Goal: Task Accomplishment & Management: Complete application form

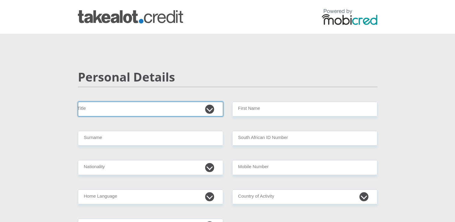
click at [151, 107] on select "Mr Ms Mrs Dr [PERSON_NAME]" at bounding box center [150, 109] width 145 height 15
select select "Ms"
click at [78, 102] on select "Mr Ms Mrs Dr Other" at bounding box center [150, 109] width 145 height 15
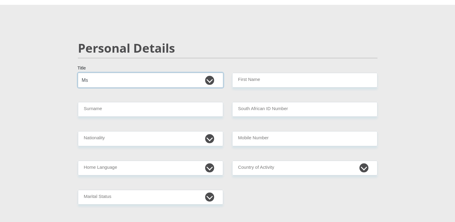
scroll to position [30, 0]
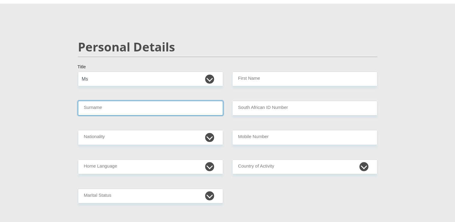
click at [122, 103] on input "Surname" at bounding box center [150, 108] width 145 height 15
type input "Boy"
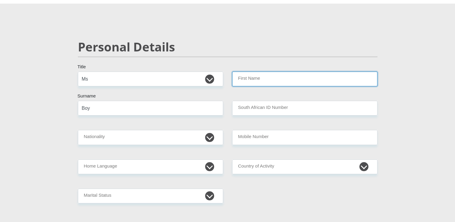
type input "AngelaBoy"
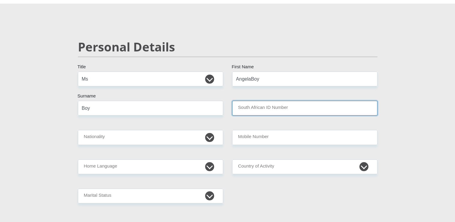
type input "Red Alert"
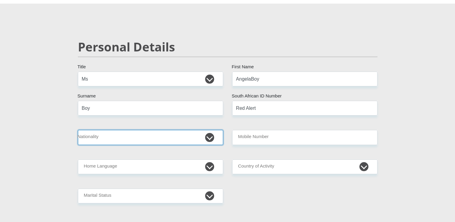
select select "ZAF"
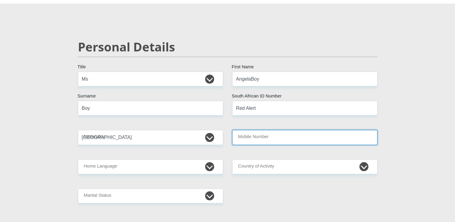
type input "0781931502"
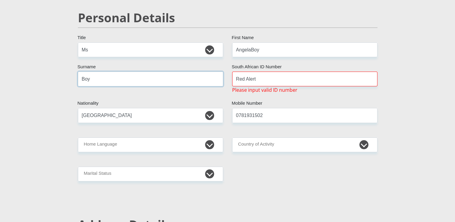
scroll to position [60, 0]
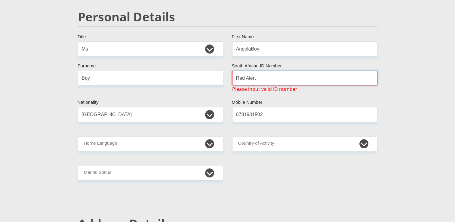
drag, startPoint x: 260, startPoint y: 78, endPoint x: 228, endPoint y: 78, distance: 31.6
click at [228, 78] on div "Red Alert South African ID Number Please input valid ID number" at bounding box center [305, 82] width 154 height 22
type input "9"
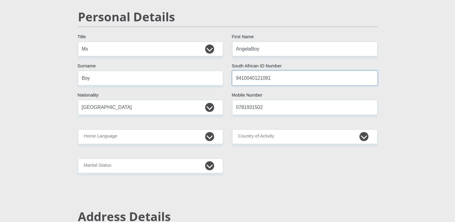
type input "9410040121081"
click at [259, 44] on input "AngelaBoy" at bounding box center [304, 49] width 145 height 15
drag, startPoint x: 264, startPoint y: 48, endPoint x: 222, endPoint y: 49, distance: 41.5
drag, startPoint x: 261, startPoint y: 52, endPoint x: 222, endPoint y: 48, distance: 39.0
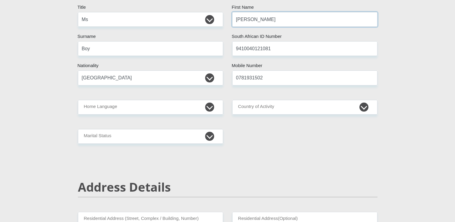
scroll to position [90, 0]
type input "Angela"
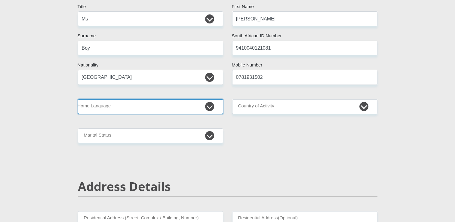
click at [159, 109] on select "Afrikaans English Sepedi South Ndebele Southern Sotho Swati Tsonga Tswana Venda…" at bounding box center [150, 106] width 145 height 15
click at [200, 106] on select "Afrikaans English Sepedi South Ndebele Southern Sotho Swati Tsonga Tswana Venda…" at bounding box center [150, 106] width 145 height 15
select select "eng"
click at [78, 99] on select "Afrikaans English Sepedi South Ndebele Southern Sotho Swati Tsonga Tswana Venda…" at bounding box center [150, 106] width 145 height 15
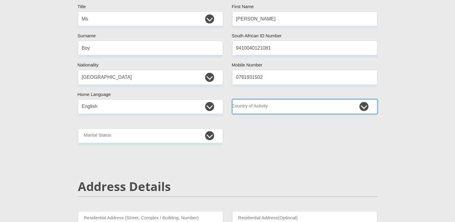
click at [268, 105] on select "South Africa Afghanistan Aland Islands Albania Algeria America Samoa American V…" at bounding box center [304, 106] width 145 height 15
select select "ZAF"
click at [232, 99] on select "South Africa Afghanistan Aland Islands Albania Algeria America Samoa American V…" at bounding box center [304, 106] width 145 height 15
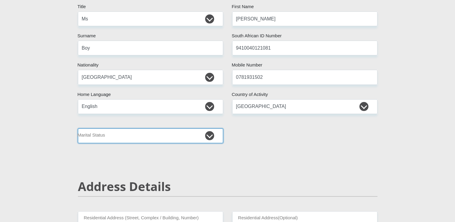
click at [147, 135] on select "Married ANC Single Divorced Widowed Married COP or Customary Law" at bounding box center [150, 135] width 145 height 15
select select "3"
click at [78, 128] on select "Married ANC Single Divorced Widowed Married COP or Customary Law" at bounding box center [150, 135] width 145 height 15
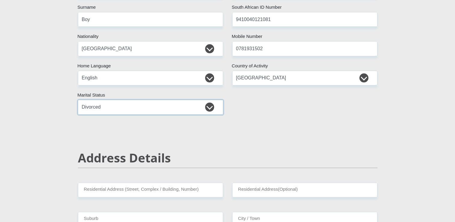
scroll to position [150, 0]
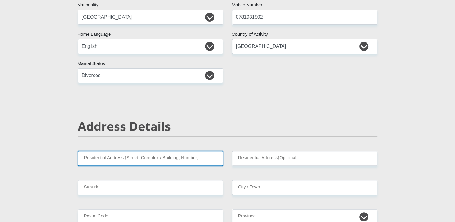
click at [171, 158] on input "Residential Address (Street, Complex / Building, Number)" at bounding box center [150, 158] width 145 height 15
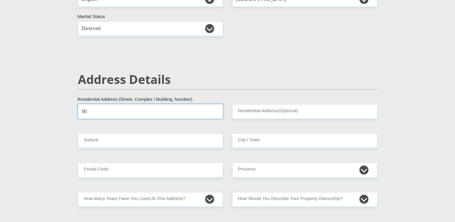
scroll to position [211, 0]
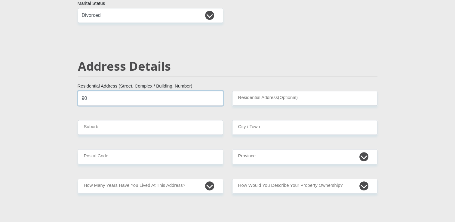
type input "90"
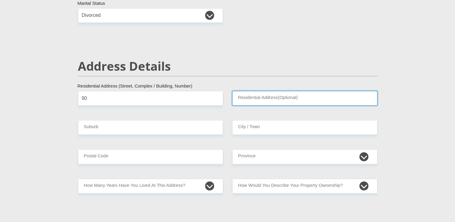
click at [292, 101] on input "Residential Address(Optional)" at bounding box center [304, 98] width 145 height 15
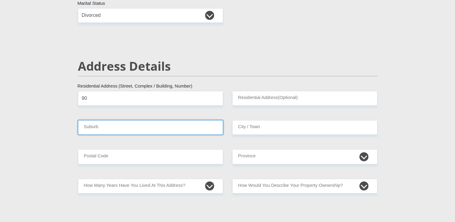
click at [150, 126] on input "Suburb" at bounding box center [150, 127] width 145 height 15
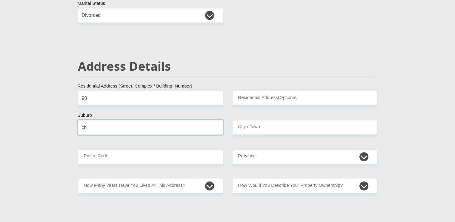
type input "c"
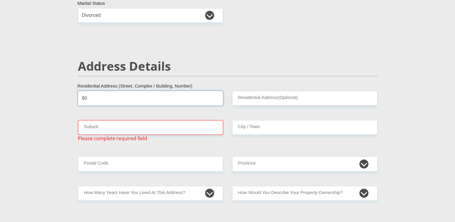
click at [135, 97] on input "90" at bounding box center [150, 98] width 145 height 15
type input "90 NATILUS ROAD"
click at [112, 123] on input "Suburb" at bounding box center [150, 127] width 145 height 15
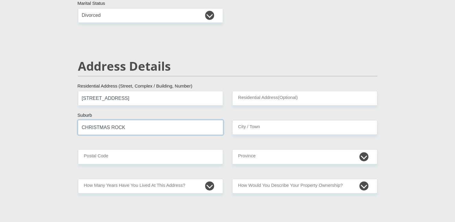
type input "CHRISTMAS ROCK"
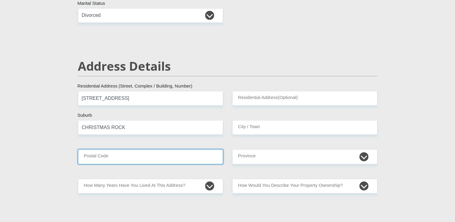
click at [132, 160] on input "Postal Code" at bounding box center [150, 156] width 145 height 15
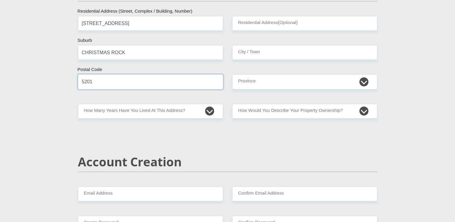
scroll to position [301, 0]
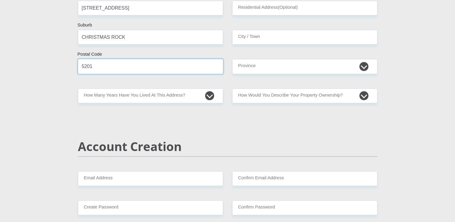
type input "5201"
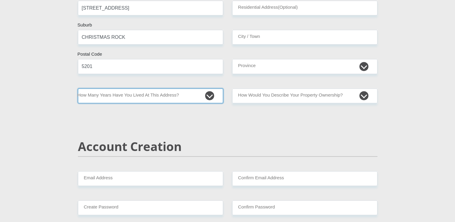
click at [184, 95] on select "less than 1 year 1-3 years 3-5 years 5+ years" at bounding box center [150, 95] width 145 height 15
select select "2"
click at [78, 88] on select "less than 1 year 1-3 years 3-5 years 5+ years" at bounding box center [150, 95] width 145 height 15
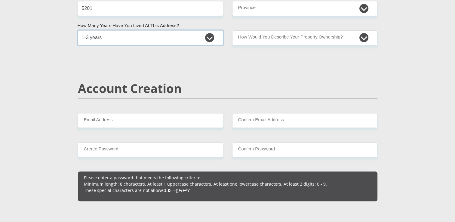
scroll to position [361, 0]
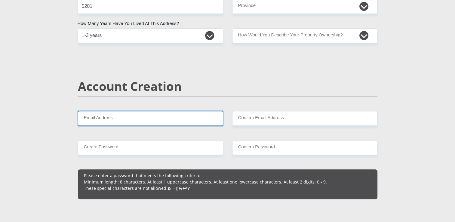
click at [127, 114] on input "Email Address" at bounding box center [150, 118] width 145 height 15
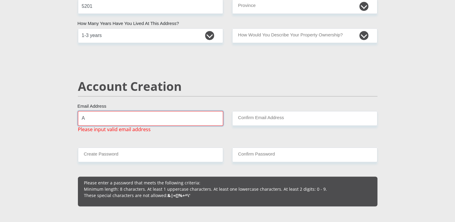
type input "angelaterlingen@gmail.com"
type input "BOOKKEEPER"
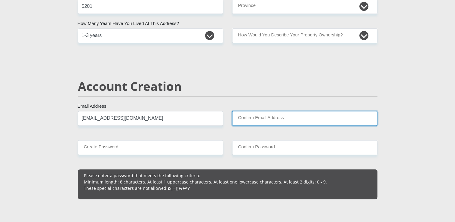
type input "angelaterlingen@gmail.com"
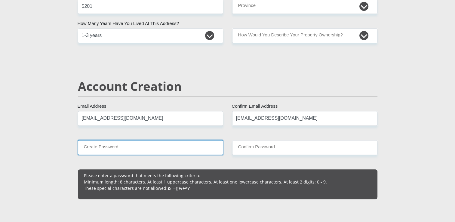
click at [141, 149] on input "Create Password" at bounding box center [150, 147] width 145 height 15
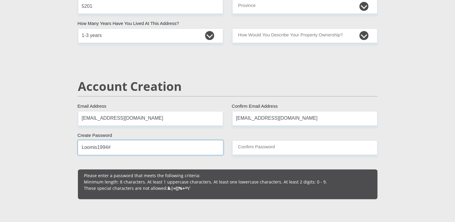
click at [163, 151] on input "Loomis1994#" at bounding box center [150, 147] width 145 height 15
type input "Loomis1994#"
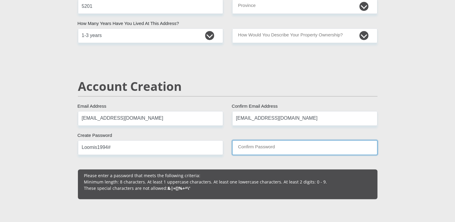
click at [273, 145] on input "Confirm Password" at bounding box center [304, 147] width 145 height 15
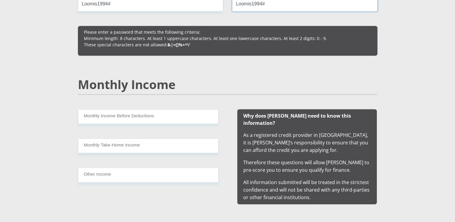
scroll to position [511, 0]
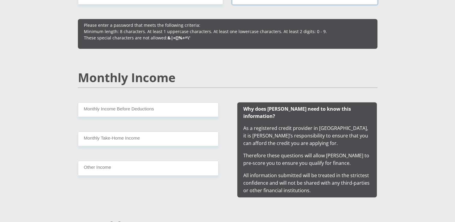
type input "Loomis1994#"
click at [114, 109] on input "Monthly Income Before Deductions" at bounding box center [148, 109] width 141 height 15
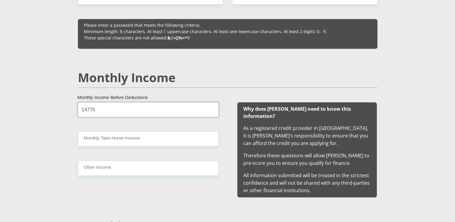
type input "14770"
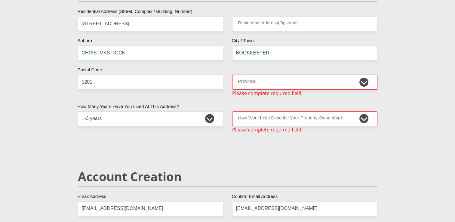
scroll to position [284, 0]
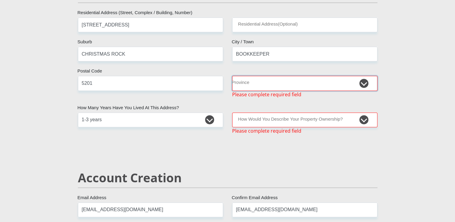
click at [269, 84] on select "Eastern Cape Free State Gauteng KwaZulu-Natal Limpopo Mpumalanga Northern Cape …" at bounding box center [304, 83] width 145 height 15
select select "Eastern Cape"
click at [232, 76] on select "Eastern Cape Free State Gauteng KwaZulu-Natal Limpopo Mpumalanga Northern Cape …" at bounding box center [304, 83] width 145 height 15
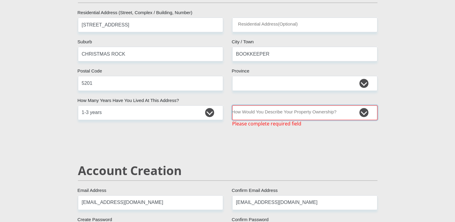
click at [267, 110] on select "Owned Rented Family Owned Company Dwelling" at bounding box center [304, 112] width 145 height 15
select select "parents"
click at [232, 105] on select "Owned Rented Family Owned Company Dwelling" at bounding box center [304, 112] width 145 height 15
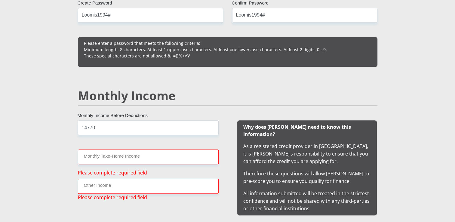
scroll to position [495, 0]
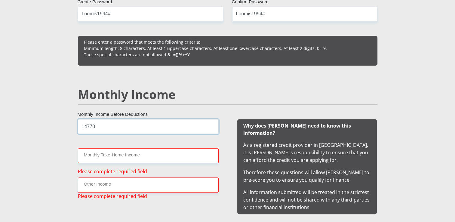
click at [128, 129] on input "14770" at bounding box center [148, 126] width 141 height 15
drag, startPoint x: 103, startPoint y: 129, endPoint x: 79, endPoint y: 129, distance: 24.4
click at [79, 129] on input "14770" at bounding box center [148, 126] width 141 height 15
type input "14700"
click at [165, 153] on input "Monthly Take-Home Income" at bounding box center [148, 155] width 141 height 15
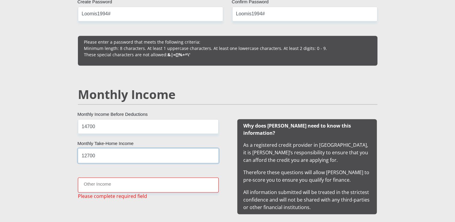
type input "12700"
click at [129, 183] on input "Other Income" at bounding box center [148, 184] width 141 height 15
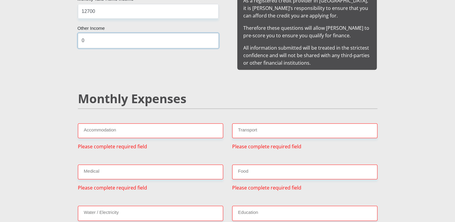
scroll to position [645, 0]
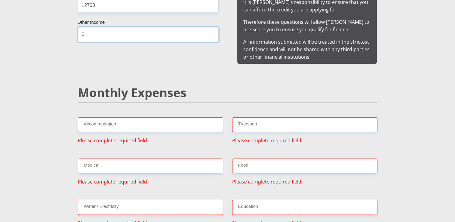
type input "0"
click at [122, 117] on input "Accommodation" at bounding box center [150, 124] width 145 height 15
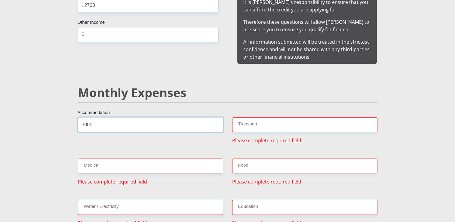
type input "3000"
click at [279, 117] on input "Transport" at bounding box center [304, 124] width 145 height 15
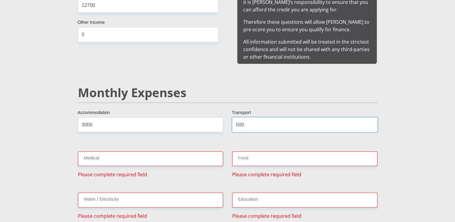
type input "500"
click at [154, 157] on input "Medical" at bounding box center [150, 158] width 145 height 15
type input "1300"
click at [288, 151] on input "Food" at bounding box center [304, 158] width 145 height 15
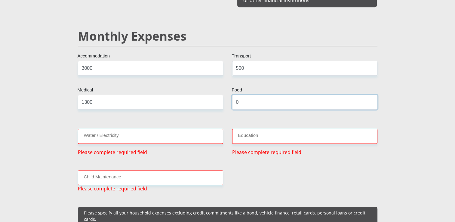
scroll to position [705, 0]
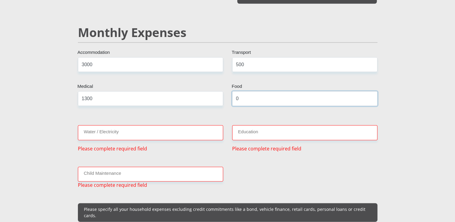
type input "0"
click at [112, 126] on input "Water / Electricity" at bounding box center [150, 132] width 145 height 15
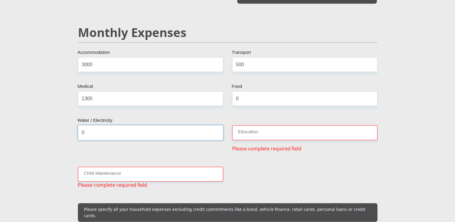
type input "0"
click at [257, 126] on input "Education" at bounding box center [304, 132] width 145 height 15
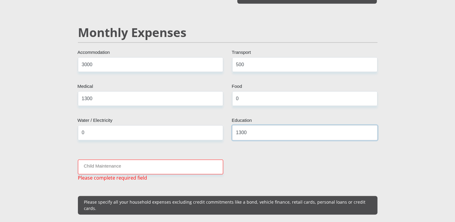
type input "1300"
click at [129, 159] on input "Child Maintenance" at bounding box center [150, 166] width 145 height 15
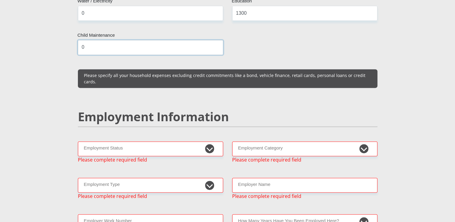
scroll to position [825, 0]
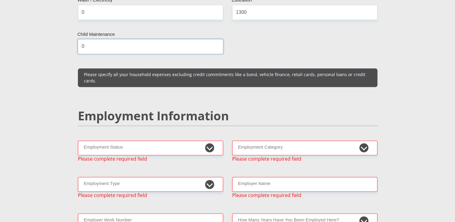
type input "0"
click at [137, 140] on select "Permanent/Full-time Part-time/Casual Contract Worker Self-Employed Housewife Re…" at bounding box center [150, 147] width 145 height 15
select select "1"
click at [78, 140] on select "Permanent/Full-time Part-time/Casual Contract Worker Self-Employed Housewife Re…" at bounding box center [150, 147] width 145 height 15
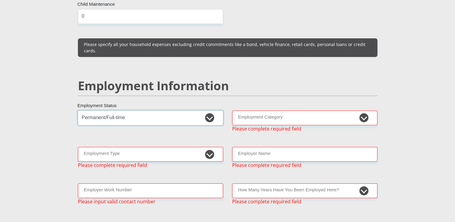
scroll to position [855, 0]
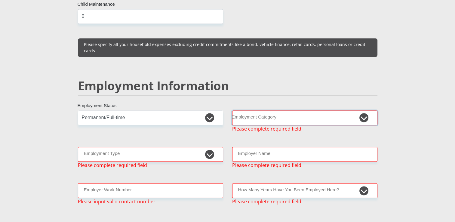
click at [285, 110] on select "AGRICULTURE ALCOHOL & TOBACCO CONSTRUCTION MATERIALS METALLURGY EQUIPMENT FOR R…" at bounding box center [304, 117] width 145 height 15
click at [278, 110] on select "AGRICULTURE ALCOHOL & TOBACCO CONSTRUCTION MATERIALS METALLURGY EQUIPMENT FOR R…" at bounding box center [304, 117] width 145 height 15
select select "76"
click at [232, 110] on select "AGRICULTURE ALCOHOL & TOBACCO CONSTRUCTION MATERIALS METALLURGY EQUIPMENT FOR R…" at bounding box center [304, 117] width 145 height 15
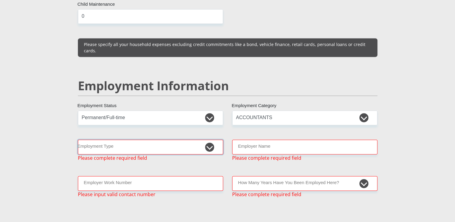
click at [131, 140] on select "College/Lecturer Craft Seller Creative Driver Executive Farmer Forces - Non Com…" at bounding box center [150, 147] width 145 height 15
select select "Office Staff/Clerk"
click at [78, 140] on select "College/Lecturer Craft Seller Creative Driver Executive Farmer Forces - Non Com…" at bounding box center [150, 147] width 145 height 15
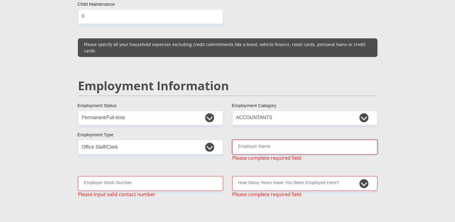
click at [303, 140] on input "Employer Name" at bounding box center [304, 147] width 145 height 15
type input "RedAlert"
type input "0781931502"
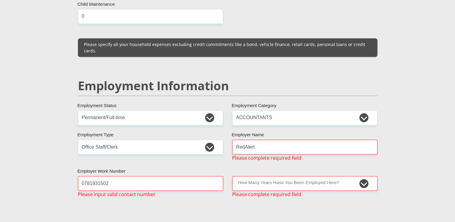
type input "Angela Boy"
type input "Boy"
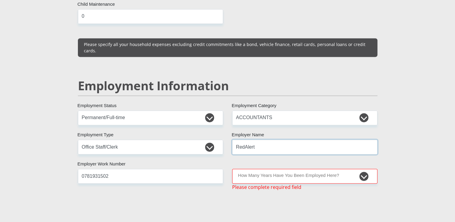
type input "RedAlert"
click at [163, 169] on input "0781931502" at bounding box center [150, 176] width 145 height 15
drag, startPoint x: 123, startPoint y: 161, endPoint x: 1, endPoint y: 157, distance: 122.5
click at [9, 158] on section "Personal Details Mr Ms Mrs Dr Other Title Angela First Name Boy Surname 9410040…" at bounding box center [227, 130] width 455 height 1904
drag, startPoint x: 116, startPoint y: 158, endPoint x: 113, endPoint y: 164, distance: 6.5
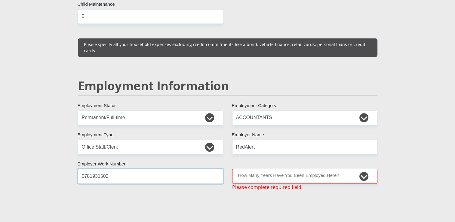
click at [116, 169] on input "0781931502" at bounding box center [150, 176] width 145 height 15
click at [113, 169] on input "0781931502" at bounding box center [150, 176] width 145 height 15
type input "0437034701"
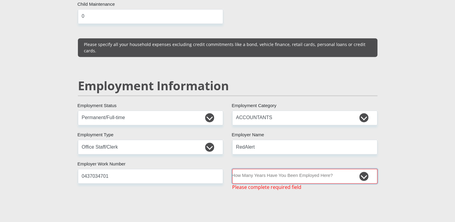
click at [280, 169] on select "less than 1 year 1-3 years 3-5 years 5+ years" at bounding box center [304, 176] width 145 height 15
select select "6"
click at [232, 169] on select "less than 1 year 1-3 years 3-5 years 5+ years" at bounding box center [304, 176] width 145 height 15
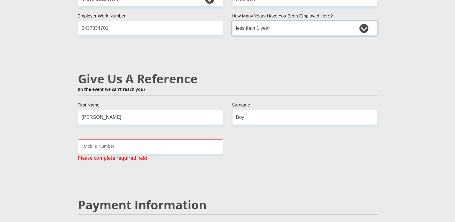
scroll to position [1006, 0]
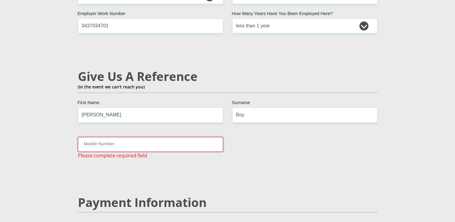
click at [121, 137] on input "Mobile Number" at bounding box center [150, 144] width 145 height 15
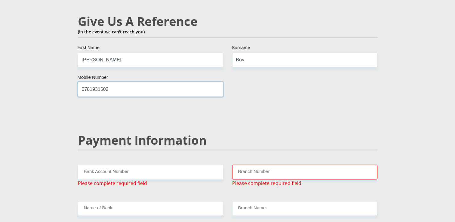
scroll to position [1096, 0]
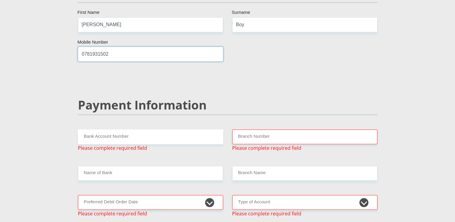
type input "0781931502"
click at [94, 129] on input "Bank Account Number" at bounding box center [150, 136] width 145 height 15
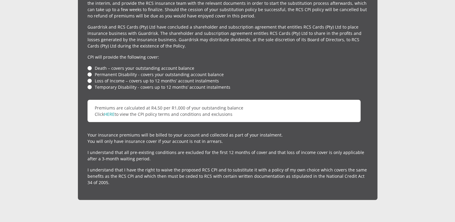
scroll to position [1457, 0]
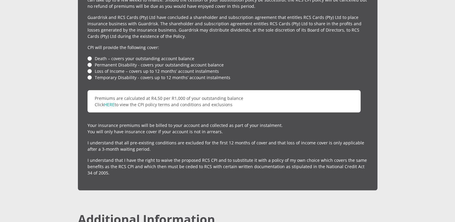
click at [90, 55] on li "Death – covers your outstanding account balance" at bounding box center [228, 58] width 280 height 6
click at [90, 62] on li "Permanent Disability - covers your outstanding account balance" at bounding box center [228, 65] width 280 height 6
click at [89, 68] on li "Loss of Income – covers up to 12 months’ account instalments" at bounding box center [228, 71] width 280 height 6
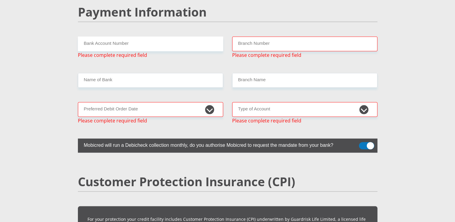
scroll to position [1186, 0]
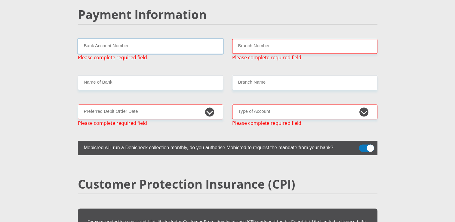
click at [116, 39] on input "Bank Account Number" at bounding box center [150, 46] width 145 height 15
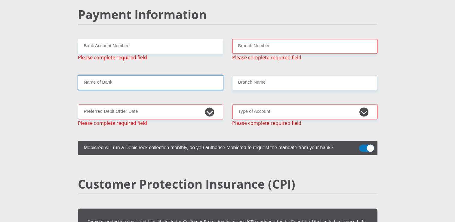
click at [125, 76] on input "Name of Bank" at bounding box center [150, 83] width 145 height 15
click at [128, 76] on input "Name of Bank" at bounding box center [150, 83] width 145 height 15
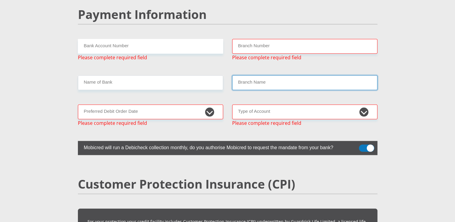
click at [254, 76] on input "Branch Name" at bounding box center [304, 83] width 145 height 15
click at [163, 105] on select "1st 2nd 3rd 4th 5th 7th 18th 19th 20th 21st 22nd 23rd 24th 25th 26th 27th 28th …" at bounding box center [150, 112] width 145 height 15
select select "1"
click at [78, 105] on select "1st 2nd 3rd 4th 5th 7th 18th 19th 20th 21st 22nd 23rd 24th 25th 26th 27th 28th …" at bounding box center [150, 112] width 145 height 15
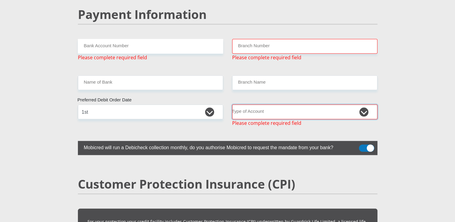
click at [306, 105] on select "Cheque Savings" at bounding box center [304, 112] width 145 height 15
select select "CUR"
click at [232, 105] on select "Cheque Savings" at bounding box center [304, 112] width 145 height 15
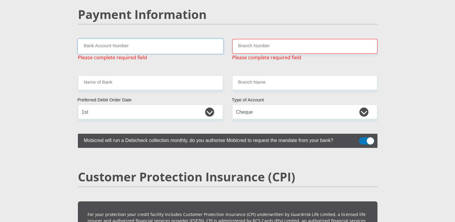
click at [123, 39] on input "Bank Account Number" at bounding box center [150, 46] width 145 height 15
type input "62796166827"
click at [286, 39] on input "Branch Number" at bounding box center [304, 46] width 145 height 15
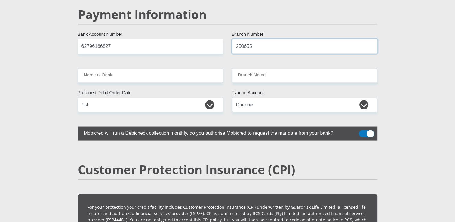
type input "250655"
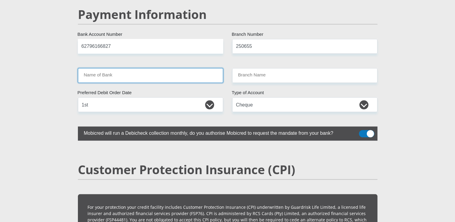
click at [196, 68] on input "Name of Bank" at bounding box center [150, 75] width 145 height 15
type input "FIRSTRAND BANK"
type input "BRANCH 560"
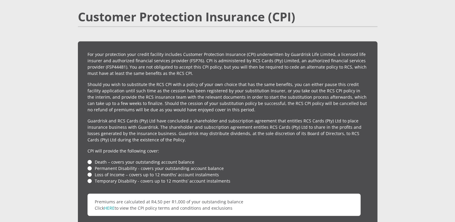
scroll to position [1367, 0]
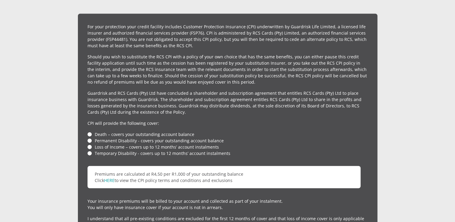
click at [89, 131] on li "Death – covers your outstanding account balance" at bounding box center [228, 134] width 280 height 6
drag, startPoint x: 94, startPoint y: 133, endPoint x: 202, endPoint y: 131, distance: 107.1
click at [202, 144] on li "Loss of Income – covers up to 12 months’ account instalments" at bounding box center [228, 147] width 280 height 6
drag, startPoint x: 202, startPoint y: 131, endPoint x: 218, endPoint y: 131, distance: 16.9
click at [218, 144] on li "Loss of Income – covers up to 12 months’ account instalments" at bounding box center [228, 147] width 280 height 6
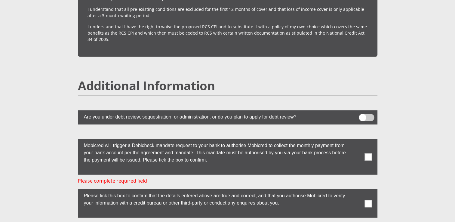
scroll to position [1577, 0]
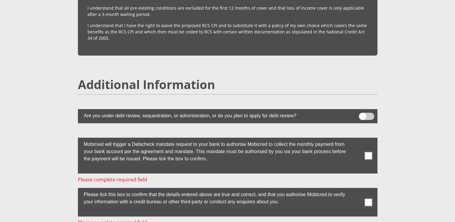
click at [368, 152] on span at bounding box center [369, 156] width 8 height 8
click at [356, 139] on input "checkbox" at bounding box center [356, 139] width 0 height 0
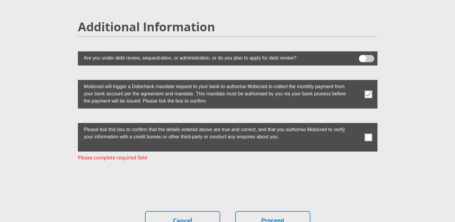
scroll to position [1638, 0]
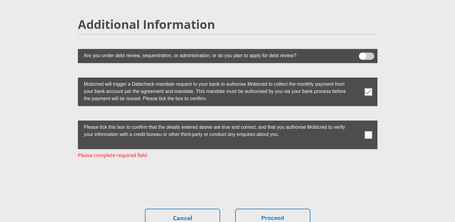
click at [369, 131] on span at bounding box center [369, 135] width 8 height 8
click at [356, 122] on input "checkbox" at bounding box center [356, 122] width 0 height 0
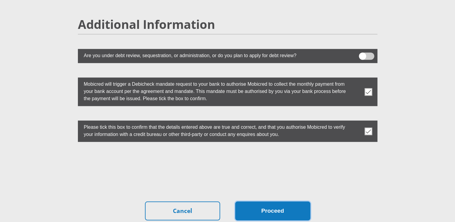
click at [283, 202] on button "Proceed" at bounding box center [272, 211] width 75 height 19
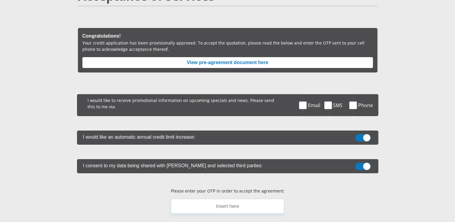
scroll to position [60, 0]
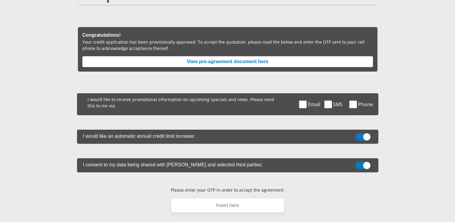
click at [303, 104] on span at bounding box center [303, 104] width 8 height 8
click at [310, 95] on input "Email" at bounding box center [310, 95] width 0 height 0
click at [360, 135] on span at bounding box center [362, 136] width 15 height 7
click at [363, 135] on input "checkbox" at bounding box center [363, 135] width 0 height 0
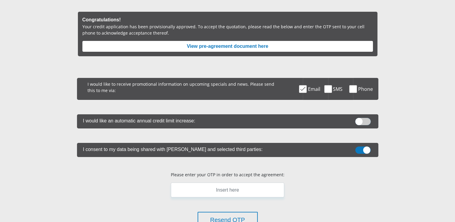
scroll to position [90, 0]
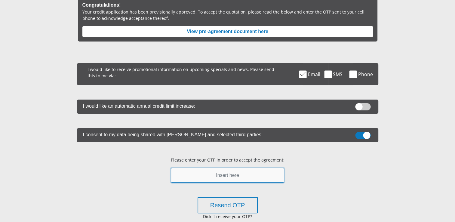
click at [229, 173] on input "text" at bounding box center [227, 175] width 113 height 15
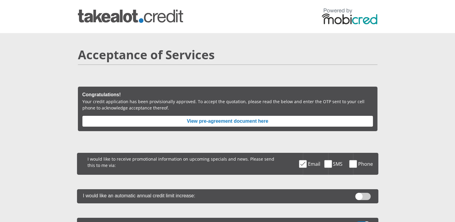
scroll to position [0, 0]
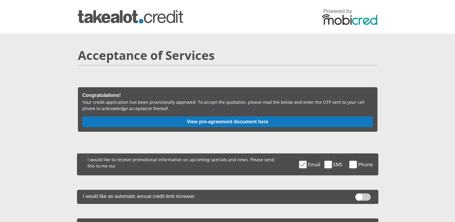
type input "801395"
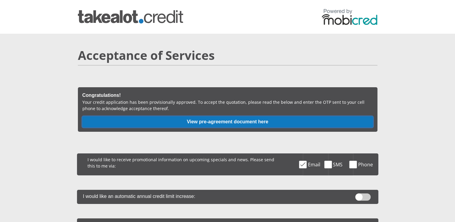
click at [241, 122] on button "View pre-agreement document here" at bounding box center [227, 121] width 291 height 11
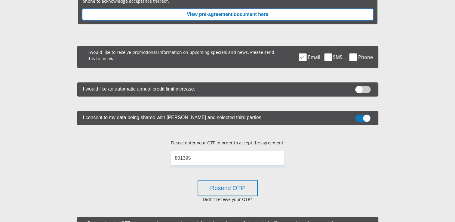
scroll to position [180, 0]
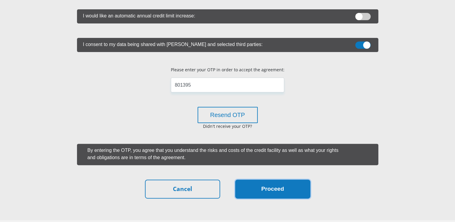
click at [291, 189] on button "Proceed" at bounding box center [272, 189] width 75 height 19
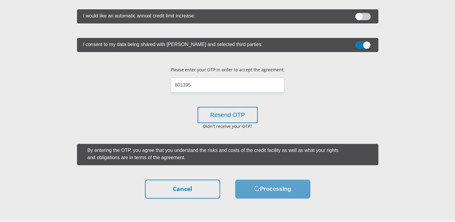
scroll to position [0, 0]
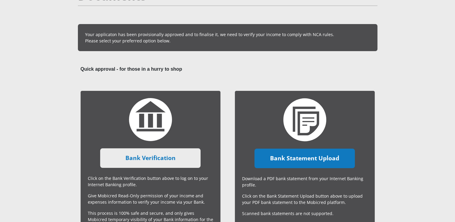
scroll to position [60, 0]
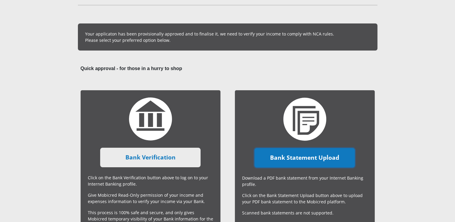
click at [301, 158] on link "Bank Statement Upload" at bounding box center [304, 158] width 100 height 20
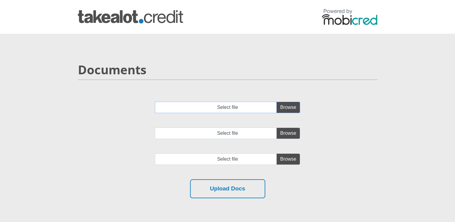
click at [292, 104] on input "Select file" at bounding box center [227, 107] width 145 height 11
click at [284, 107] on input "Select file" at bounding box center [227, 107] width 145 height 11
type input "C:\fakepath\05 Sep 2025 - (Free)..UQxjBkQFAANWGRF_SwdWS1UEZVIRA1FUUBpLc0RVABhSB…"
click at [285, 129] on input "Select file" at bounding box center [227, 133] width 145 height 11
type input "C:\fakepath\05 Jul 2025 - (Free)..CQJ5FFpTCAAEHRtwEFUBHQMBLBQOAFNWV0lKJxRdUkgDV…"
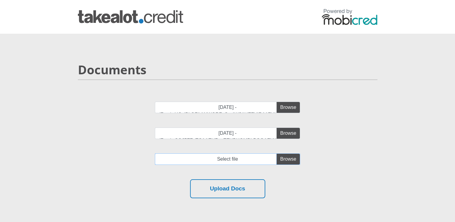
click at [283, 160] on input "file" at bounding box center [227, 158] width 145 height 11
type input "C:\fakepath\05 Jun 2025 - (Free)..VA1_QloKVgEMSUoiEVZTGVMMKBdWAFEBDUsedxMHBB9TB…"
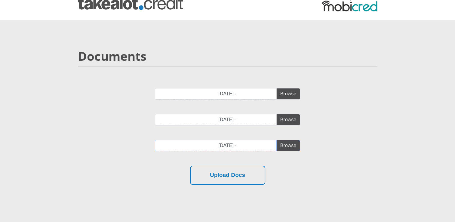
scroll to position [30, 0]
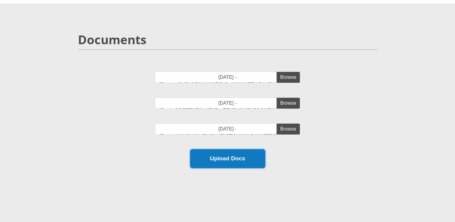
click at [226, 161] on button "Upload Docs" at bounding box center [227, 158] width 75 height 19
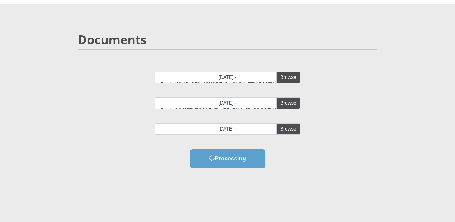
scroll to position [0, 0]
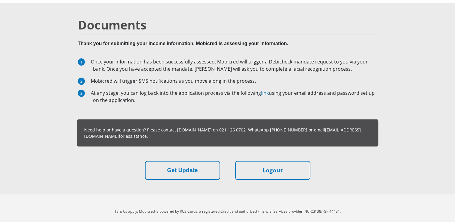
scroll to position [36, 0]
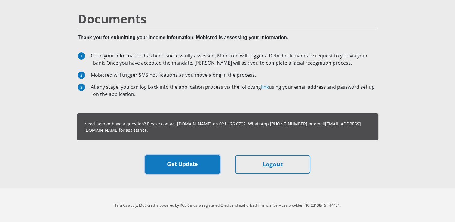
click at [194, 164] on button "Get Update" at bounding box center [182, 164] width 75 height 19
